Goal: Task Accomplishment & Management: Use online tool/utility

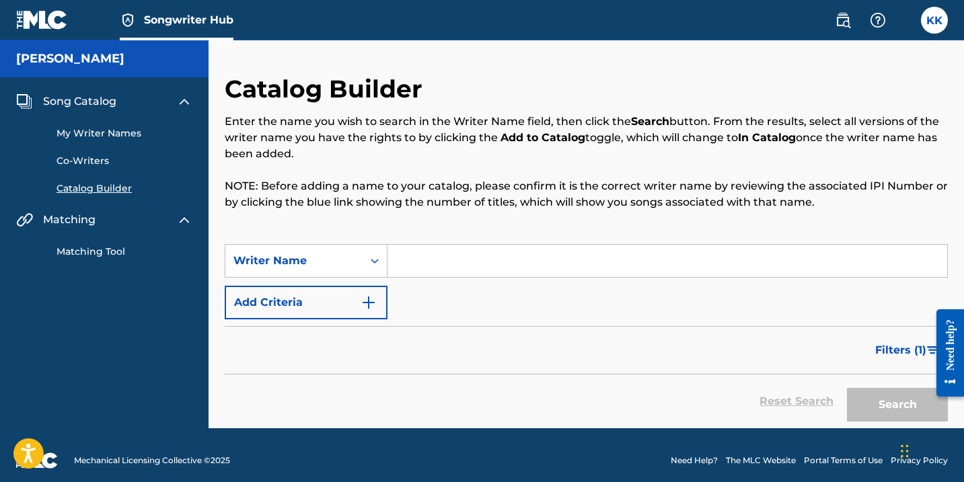
click at [446, 251] on input "Search Form" at bounding box center [666, 261] width 559 height 32
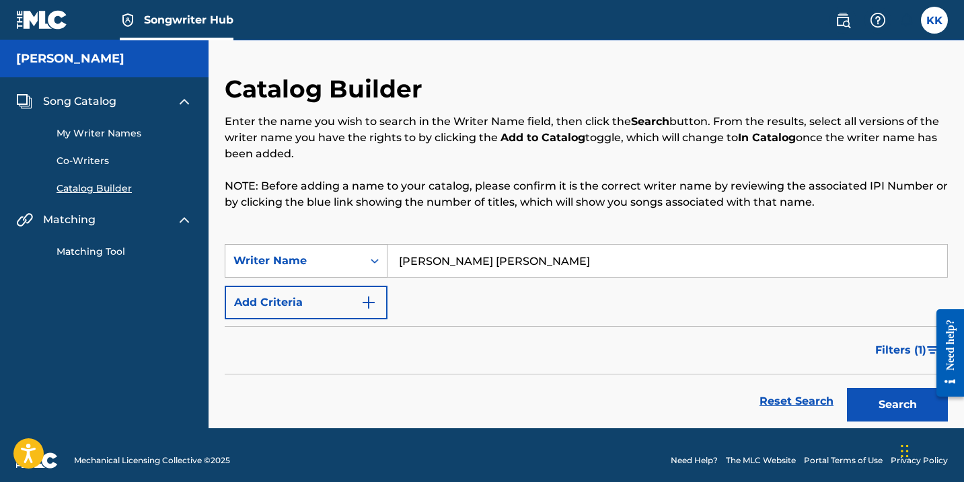
type input "KAMRON JAMES KELLY"
click at [847, 388] on button "Search" at bounding box center [897, 405] width 101 height 34
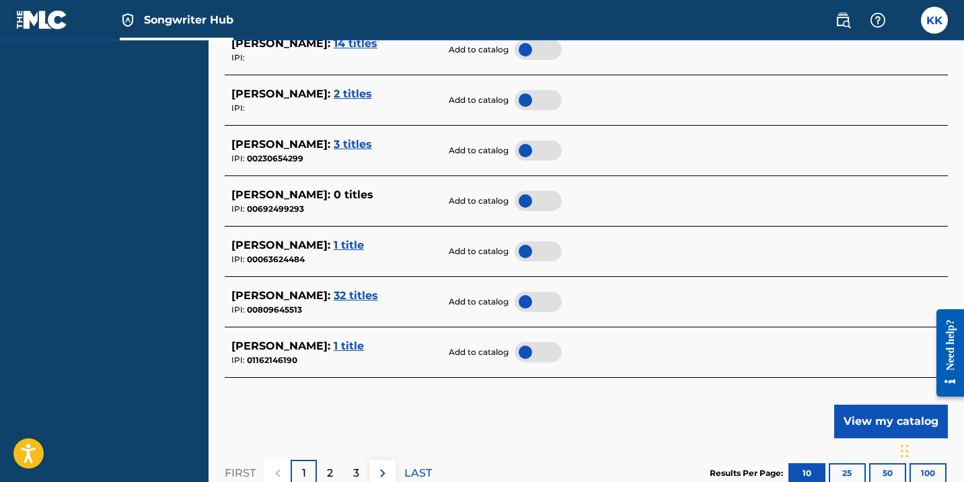
scroll to position [615, 0]
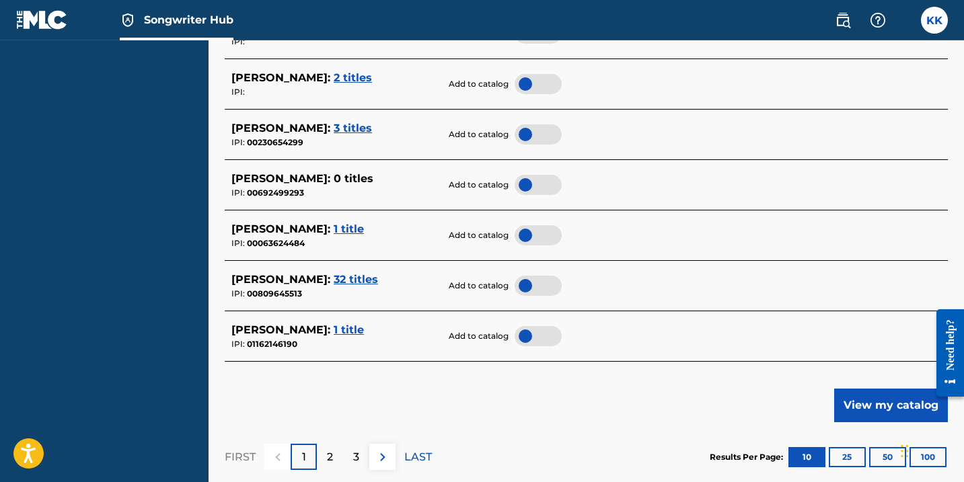
click at [339, 275] on span "32 titles" at bounding box center [356, 279] width 44 height 13
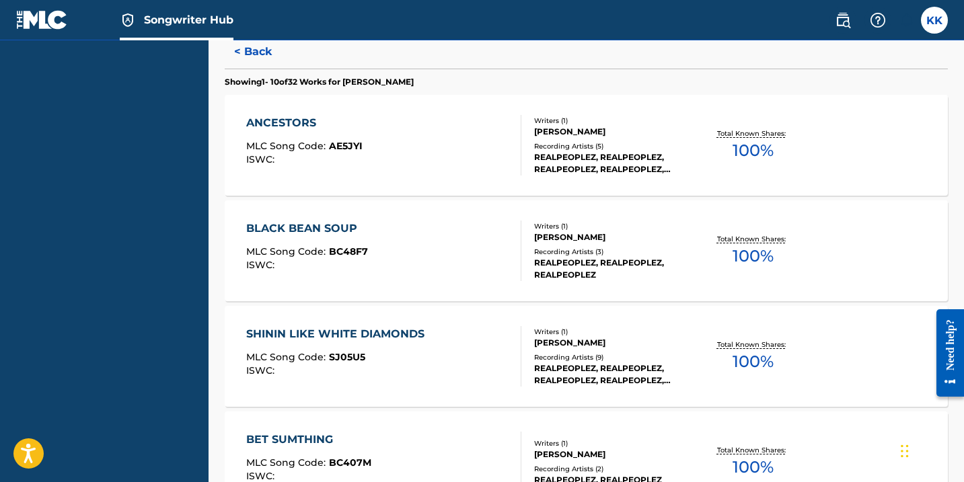
scroll to position [260, 0]
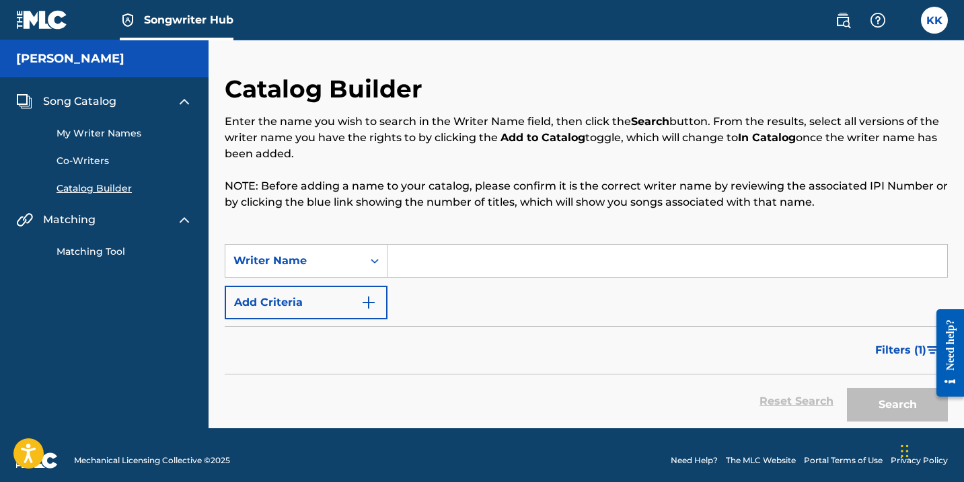
click at [114, 253] on link "Matching Tool" at bounding box center [124, 252] width 136 height 14
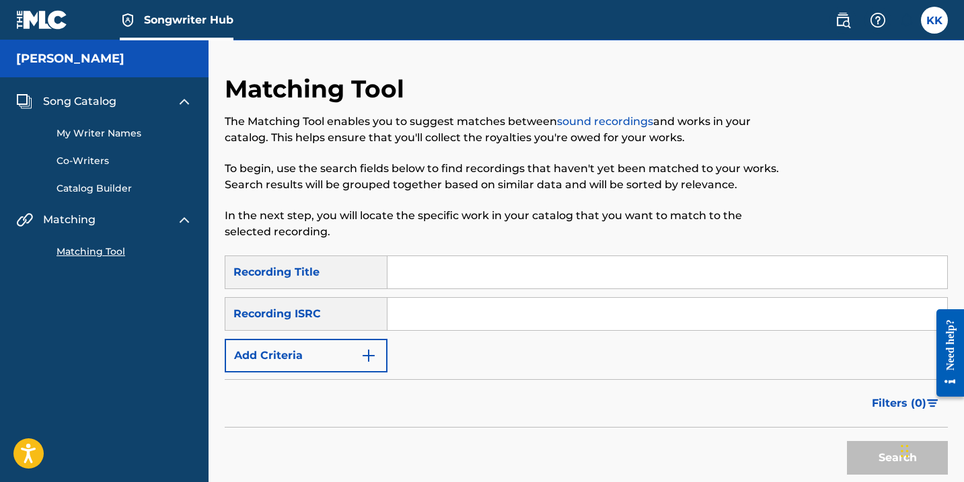
click at [486, 263] on input "Search Form" at bounding box center [666, 272] width 559 height 32
type input "SHINE TAPE"
click at [407, 315] on input "Search Form" at bounding box center [666, 314] width 559 height 32
type input "KGleaux"
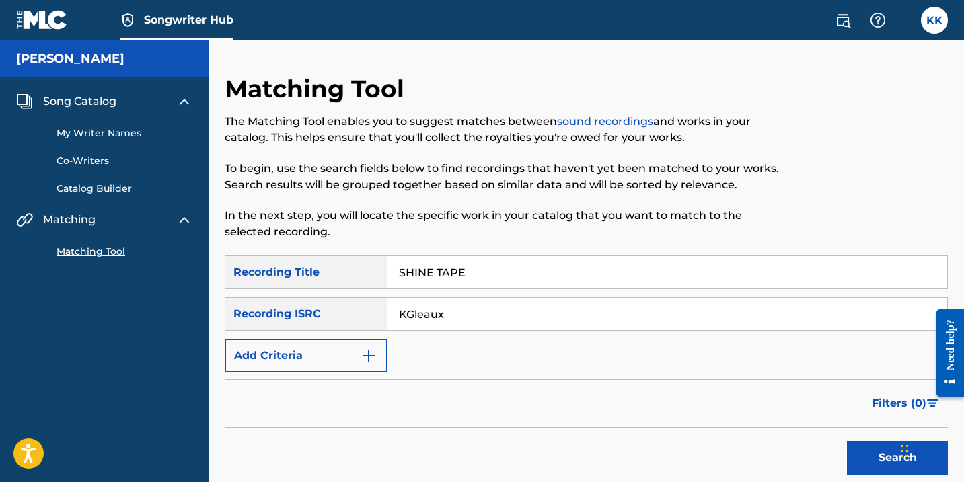
click at [847, 441] on button "Search" at bounding box center [897, 458] width 101 height 34
click at [873, 457] on button "Search" at bounding box center [897, 458] width 101 height 34
click at [114, 185] on link "Catalog Builder" at bounding box center [124, 189] width 136 height 14
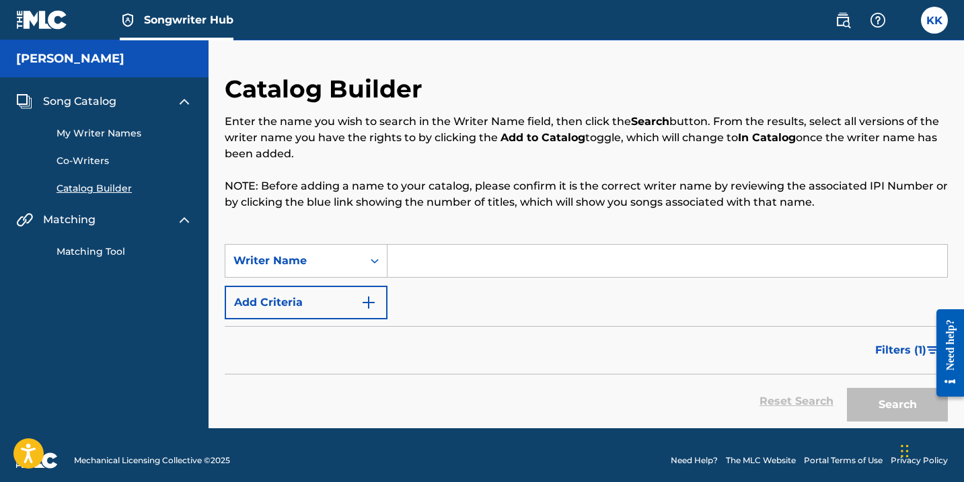
click at [29, 19] on img at bounding box center [42, 19] width 52 height 19
